Goal: Task Accomplishment & Management: Complete application form

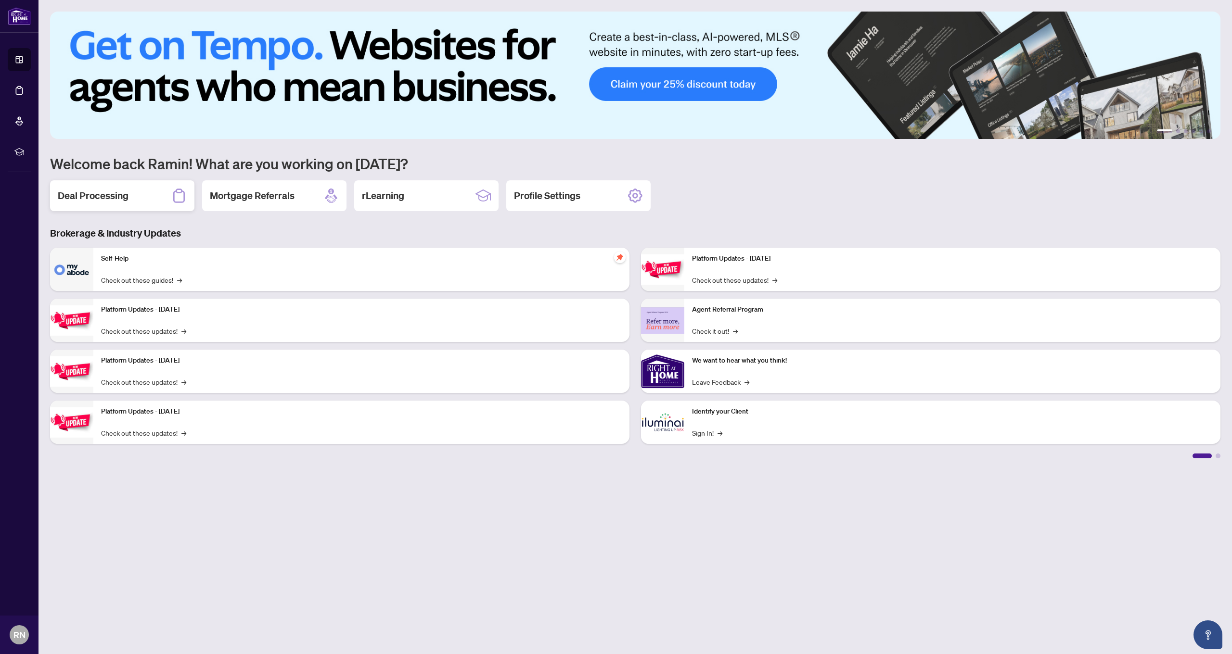
click at [117, 202] on h2 "Deal Processing" at bounding box center [93, 195] width 71 height 13
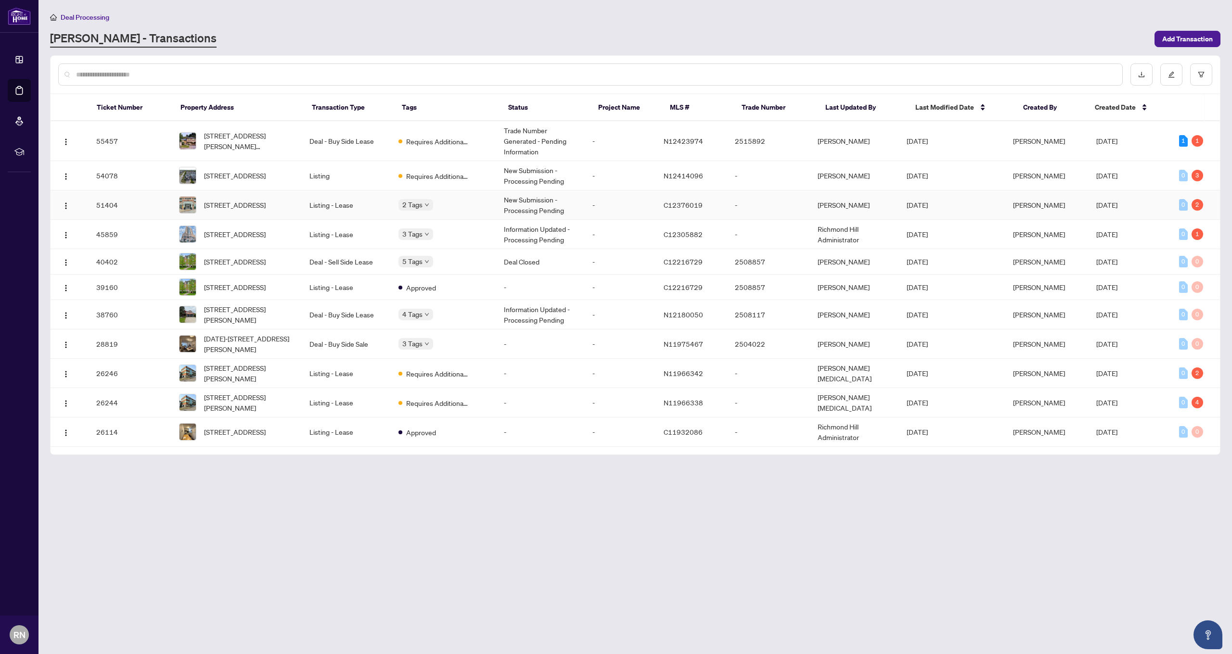
click at [535, 210] on td "New Submission - Processing Pending" at bounding box center [540, 205] width 89 height 29
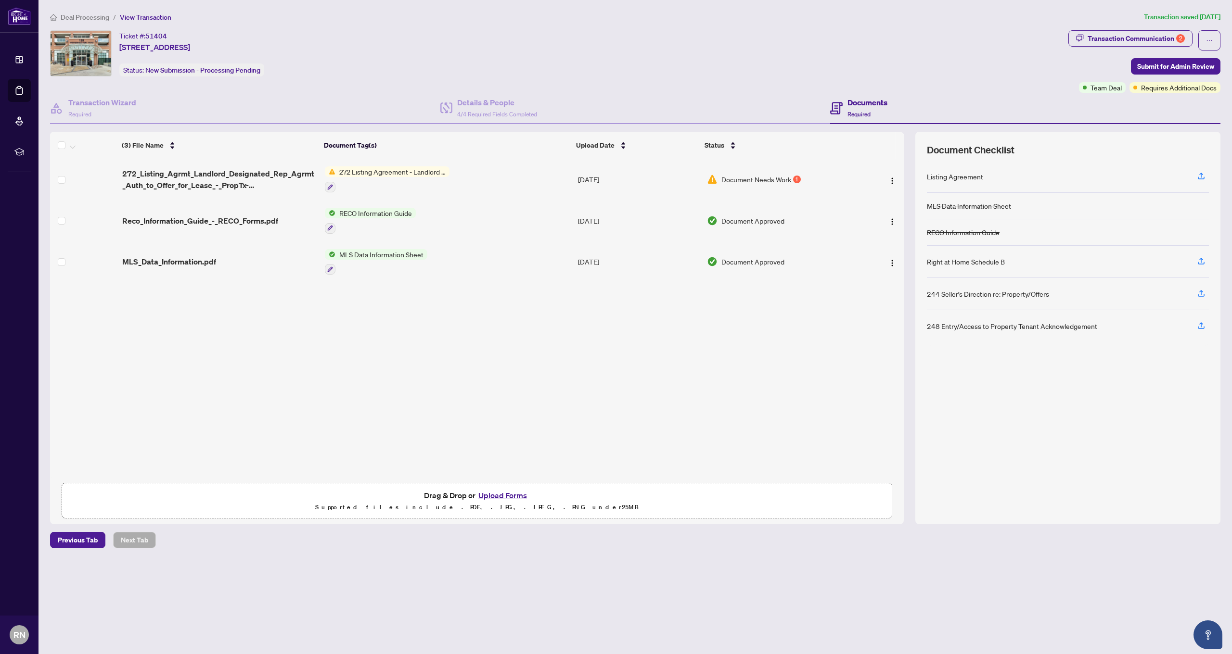
click at [383, 169] on span "272 Listing Agreement - Landlord Designated Representation Agreement Authority …" at bounding box center [392, 171] width 114 height 11
click at [786, 558] on main "Deal Processing / View Transaction Transaction saved [DATE] Ticket #: 51404 715…" at bounding box center [634, 327] width 1193 height 654
click at [498, 496] on button "Upload Forms" at bounding box center [502, 495] width 54 height 13
click at [1166, 65] on span "Submit for Admin Review" at bounding box center [1175, 66] width 77 height 15
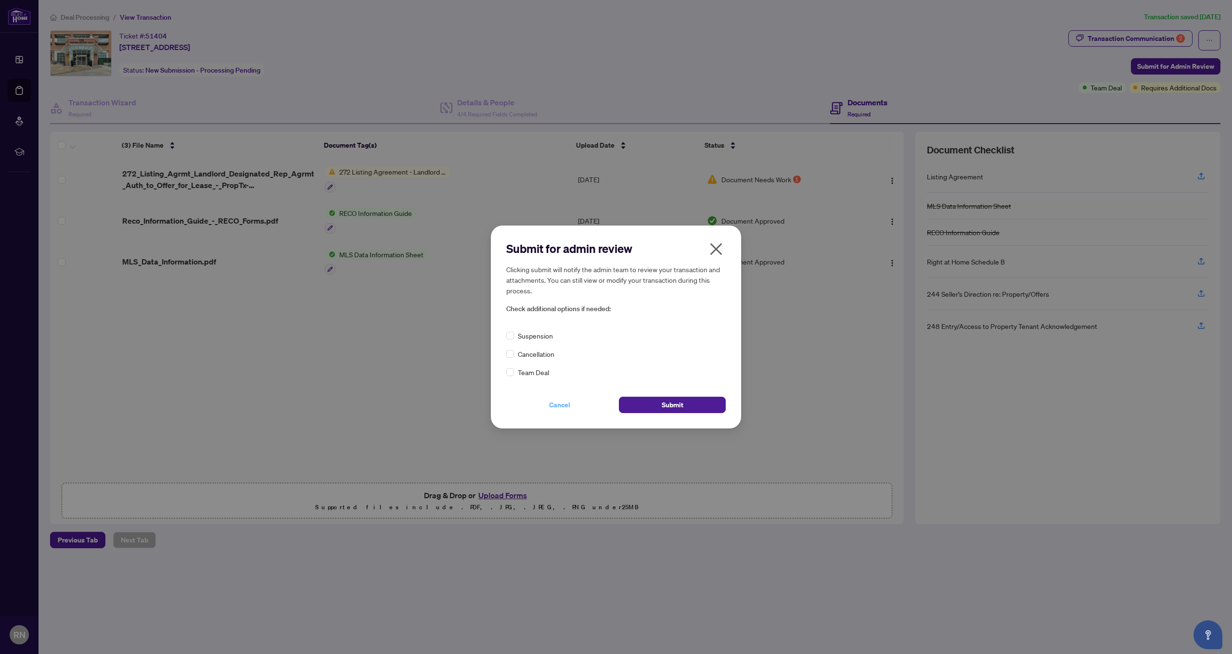
click at [553, 408] on span "Cancel" at bounding box center [559, 404] width 21 height 15
